Goal: Task Accomplishment & Management: Manage account settings

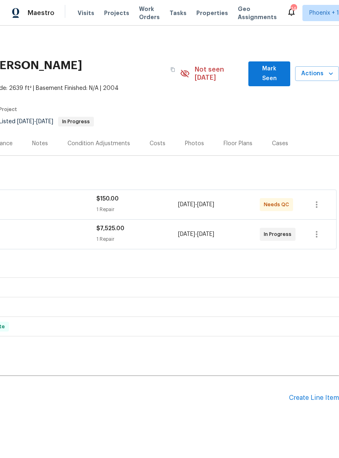
scroll to position [0, 120]
click at [319, 200] on icon "button" at bounding box center [317, 205] width 10 height 10
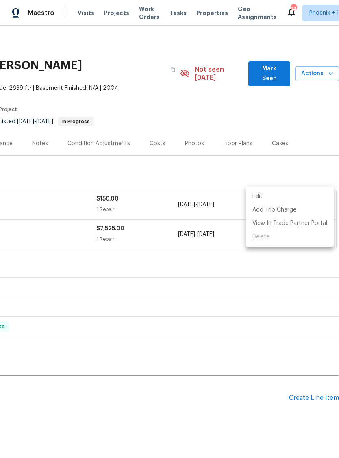
click at [281, 277] on div at bounding box center [169, 229] width 339 height 458
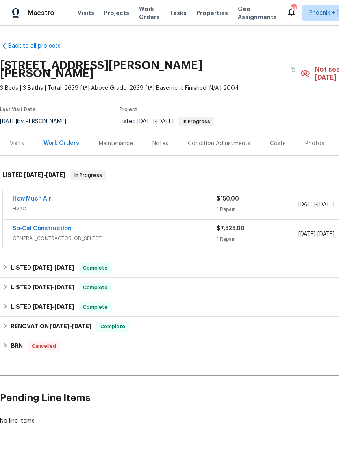
scroll to position [0, 0]
click at [31, 196] on link "How Much Air" at bounding box center [32, 199] width 39 height 6
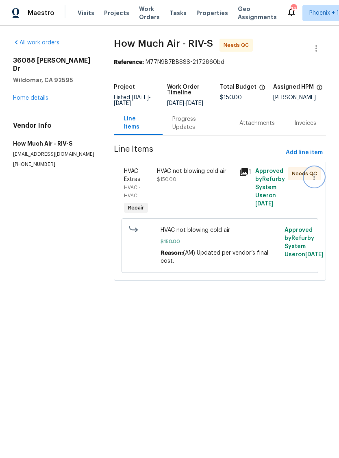
click at [317, 179] on icon "button" at bounding box center [315, 177] width 10 height 10
click at [321, 182] on li "Cancel" at bounding box center [316, 182] width 31 height 13
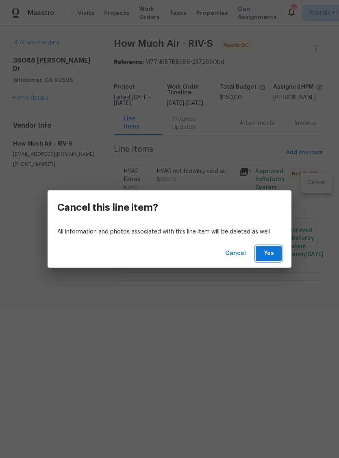
click at [273, 254] on span "Yes" at bounding box center [268, 254] width 13 height 10
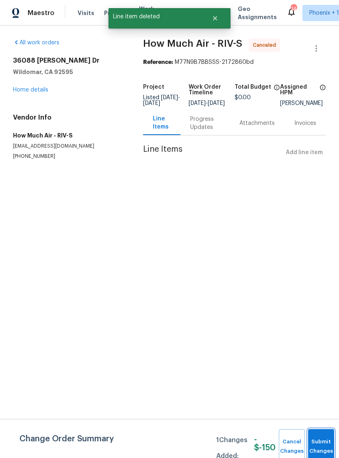
click at [320, 438] on button "Submit Changes" at bounding box center [321, 446] width 26 height 35
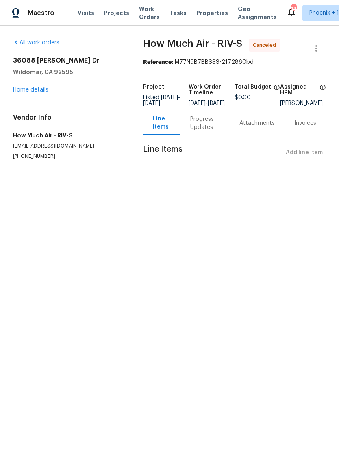
click at [28, 87] on link "Home details" at bounding box center [30, 90] width 35 height 6
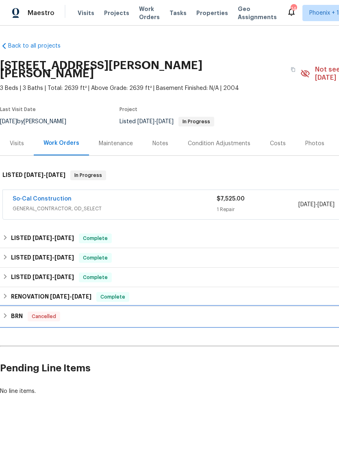
click at [21, 314] on div "BRN Cancelled" at bounding box center [230, 317] width 460 height 20
